Goal: Transaction & Acquisition: Book appointment/travel/reservation

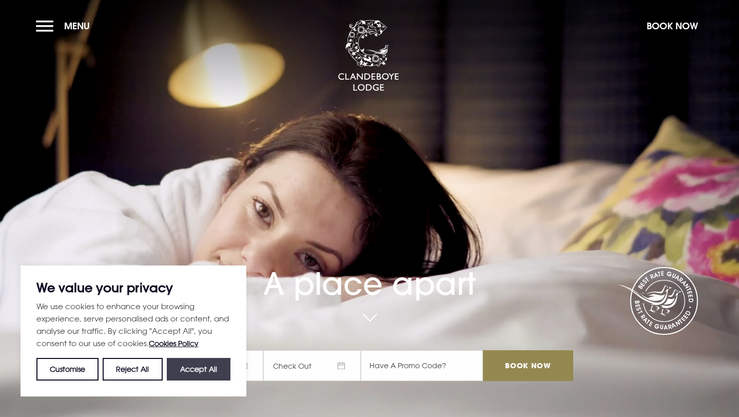
click at [202, 376] on button "Accept All" at bounding box center [199, 369] width 64 height 23
checkbox input "true"
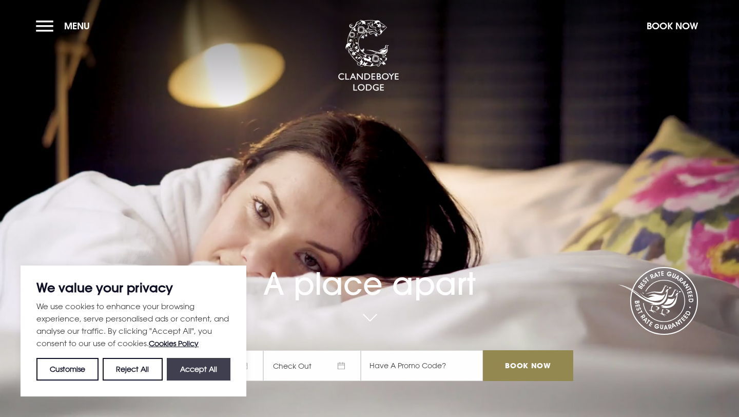
checkbox input "true"
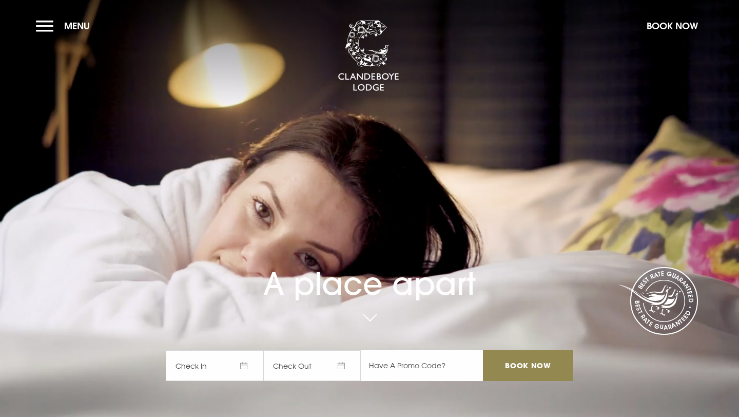
click at [387, 362] on input "text" at bounding box center [422, 365] width 122 height 31
type input "rory20"
click at [244, 366] on span "Check In" at bounding box center [215, 365] width 98 height 31
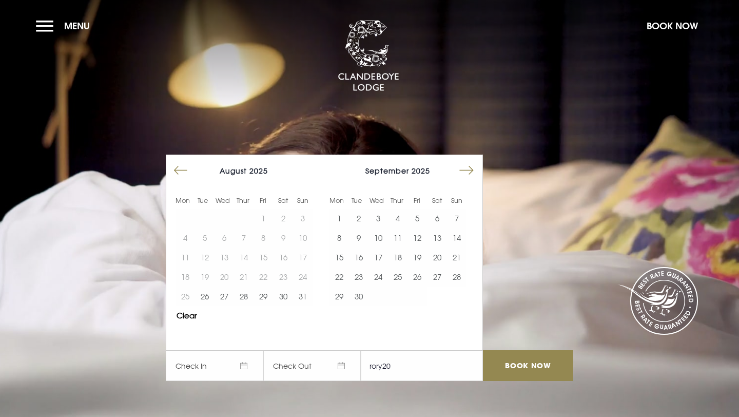
click at [466, 168] on button "Move forward to switch to the next month." at bounding box center [467, 171] width 20 height 20
click at [464, 169] on button "Move forward to switch to the next month." at bounding box center [467, 171] width 20 height 20
click at [276, 218] on button "4" at bounding box center [284, 218] width 20 height 20
click at [301, 218] on button "5" at bounding box center [303, 218] width 20 height 20
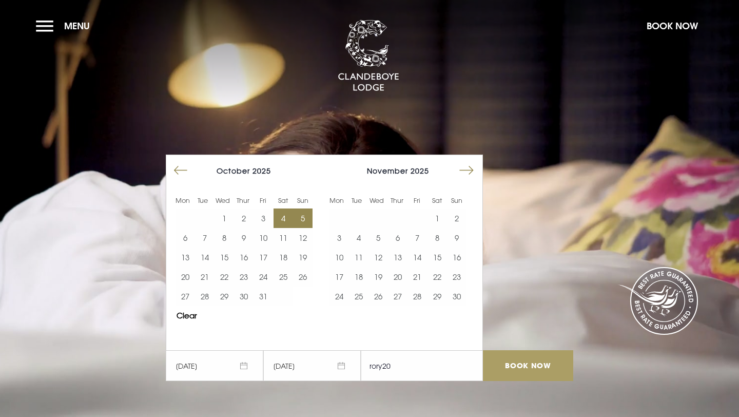
click at [517, 368] on input "Book Now" at bounding box center [528, 365] width 90 height 31
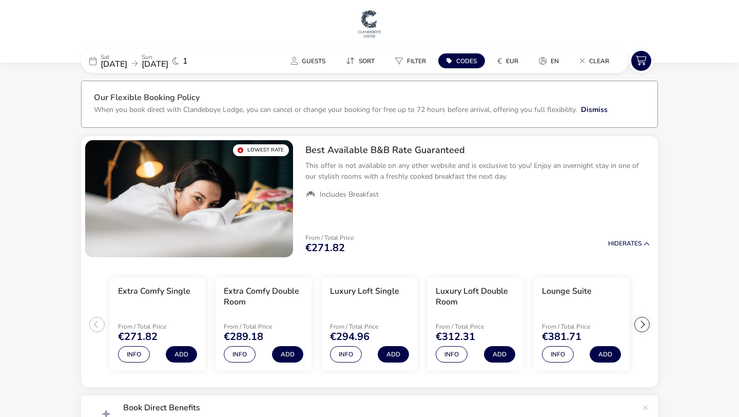
click at [471, 65] on button "Codes" at bounding box center [461, 60] width 47 height 15
